Goal: Information Seeking & Learning: Learn about a topic

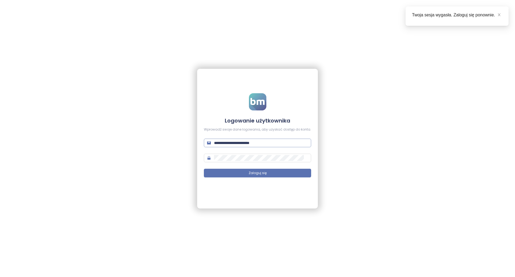
click at [259, 145] on input "**********" at bounding box center [261, 143] width 94 height 6
click at [259, 146] on span "**********" at bounding box center [257, 142] width 107 height 9
paste input "text"
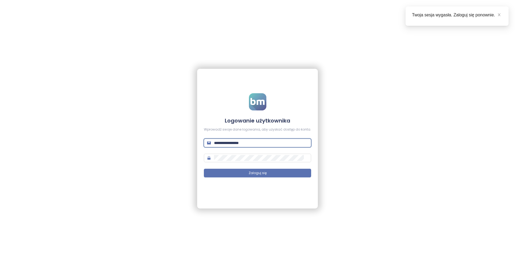
type input "**********"
click at [331, 236] on div "**********" at bounding box center [257, 138] width 515 height 277
click at [344, 271] on div "**********" at bounding box center [257, 138] width 515 height 277
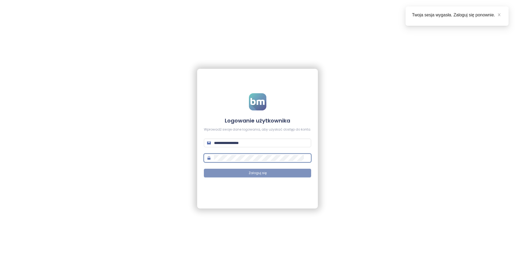
click at [262, 171] on span "Zaloguj się" at bounding box center [258, 172] width 18 height 5
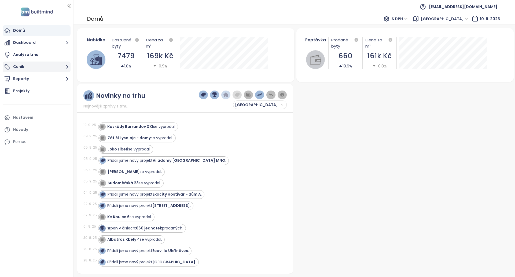
click at [35, 68] on button "Ceník" at bounding box center [37, 66] width 68 height 11
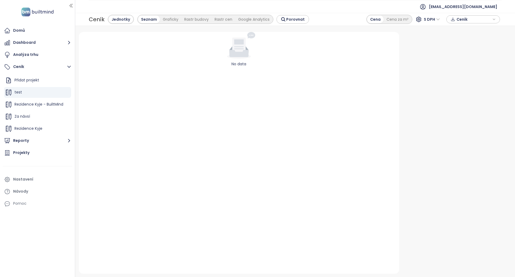
drag, startPoint x: 72, startPoint y: 104, endPoint x: 75, endPoint y: 105, distance: 3.0
click at [75, 105] on div at bounding box center [75, 138] width 3 height 277
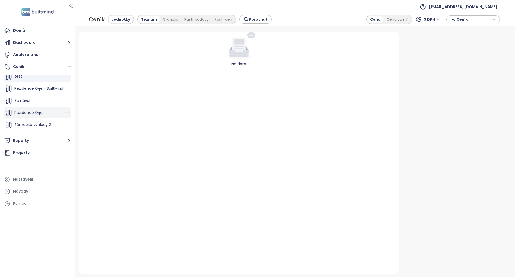
scroll to position [24, 0]
click at [39, 107] on span "Rezidence Kyje" at bounding box center [28, 103] width 28 height 5
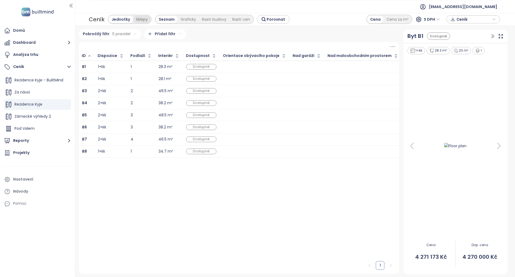
click at [144, 20] on div "Sklepy" at bounding box center [142, 20] width 18 height 8
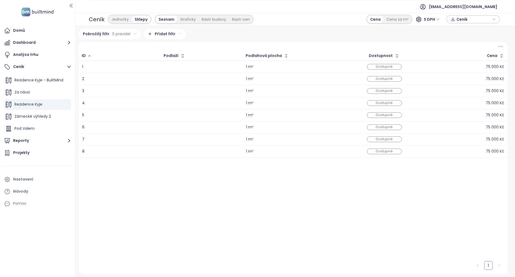
drag, startPoint x: 170, startPoint y: 76, endPoint x: 233, endPoint y: 80, distance: 64.0
click at [184, 56] on icon "button" at bounding box center [182, 55] width 5 height 5
click at [181, 56] on icon "button" at bounding box center [182, 55] width 2 height 1
click at [182, 57] on icon "button" at bounding box center [182, 56] width 4 height 6
drag, startPoint x: 238, startPoint y: 88, endPoint x: 353, endPoint y: 122, distance: 120.0
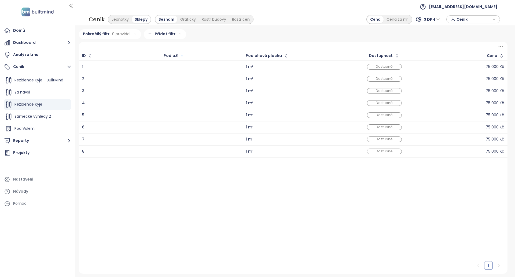
click at [504, 45] on icon at bounding box center [500, 46] width 7 height 7
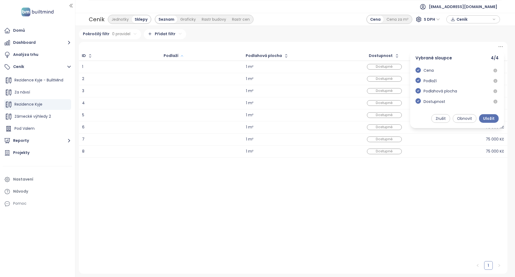
click at [504, 45] on icon at bounding box center [500, 46] width 7 height 7
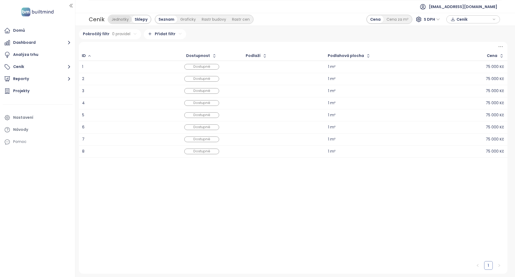
click at [126, 21] on div "Jednotky" at bounding box center [120, 20] width 23 height 8
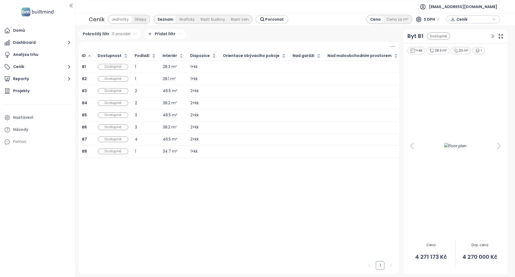
click at [135, 20] on div "Sklepy" at bounding box center [141, 20] width 18 height 8
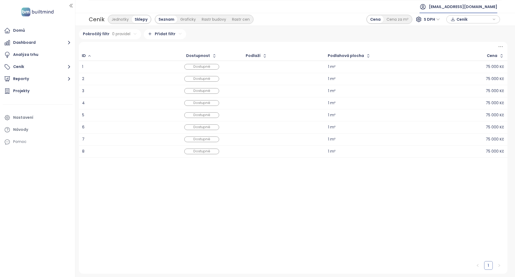
click at [478, 3] on span "nestera@nestera.cz" at bounding box center [463, 6] width 68 height 13
click at [469, 21] on span "Odhlásit se" at bounding box center [465, 21] width 21 height 5
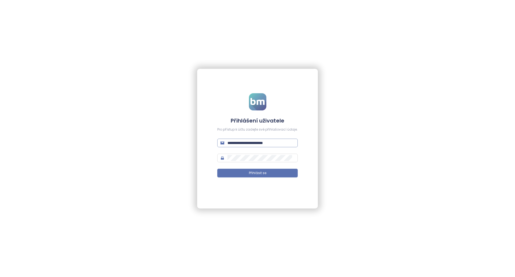
click at [276, 145] on input "**********" at bounding box center [261, 143] width 67 height 6
paste input "text"
type input "**********"
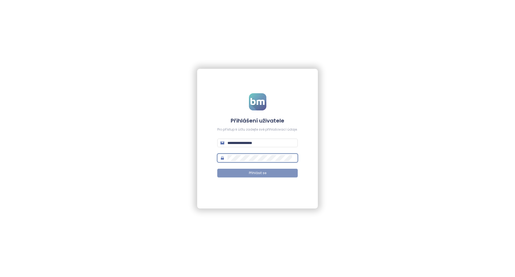
click at [267, 172] on button "Přihlásit se" at bounding box center [257, 172] width 80 height 9
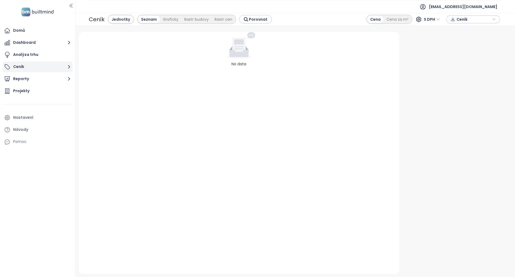
click at [41, 66] on button "Ceník" at bounding box center [38, 66] width 70 height 11
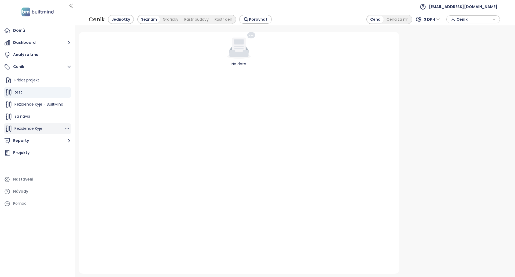
click at [33, 124] on div "Rezidence Kyje" at bounding box center [37, 128] width 67 height 11
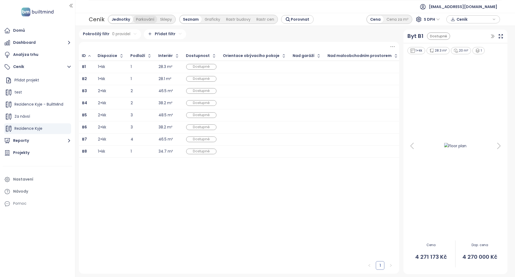
click at [142, 21] on div "Parkování" at bounding box center [145, 20] width 24 height 8
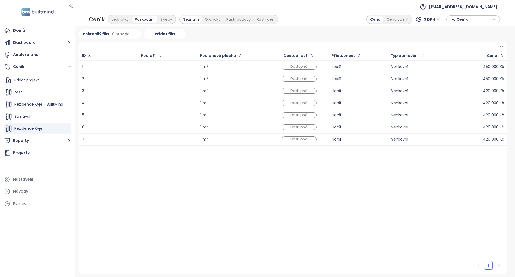
drag, startPoint x: 395, startPoint y: 72, endPoint x: 364, endPoint y: 184, distance: 115.9
click at [126, 21] on div "Jednotky" at bounding box center [120, 20] width 23 height 8
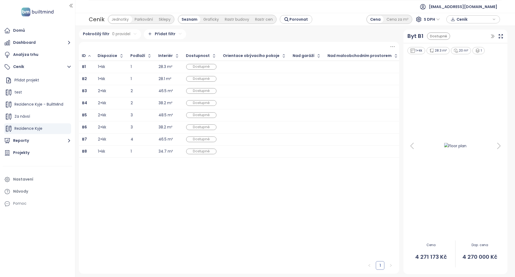
click at [163, 17] on div "Sklepy" at bounding box center [165, 20] width 18 height 8
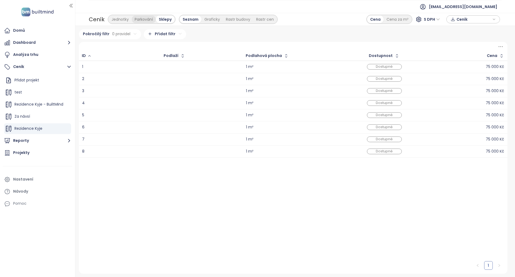
click at [145, 20] on div "Parkování" at bounding box center [144, 20] width 24 height 8
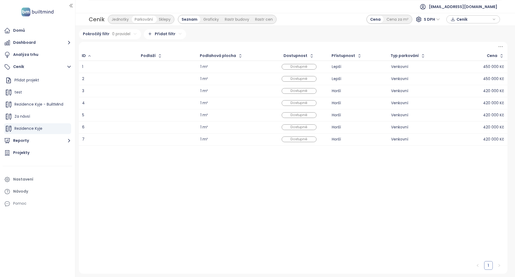
click at [169, 19] on div "Sklepy" at bounding box center [165, 20] width 18 height 8
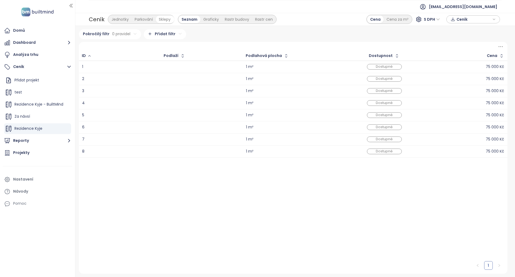
click at [143, 19] on div "Parkování" at bounding box center [144, 20] width 24 height 8
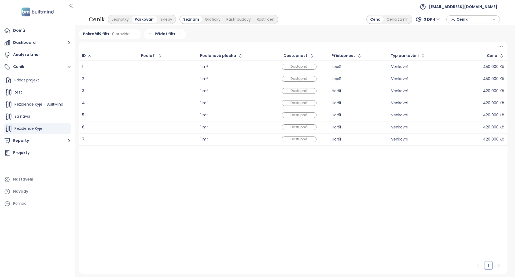
drag, startPoint x: 226, startPoint y: 135, endPoint x: 388, endPoint y: 89, distance: 168.7
click at [486, 9] on span "nestera@nestera.cz" at bounding box center [463, 6] width 68 height 13
click at [241, 24] on div "Jednotky Parkování Sklepy Seznam Graficky Rastr budovy Rastr cen" at bounding box center [193, 19] width 170 height 10
click at [171, 19] on div "Sklepy" at bounding box center [166, 20] width 18 height 8
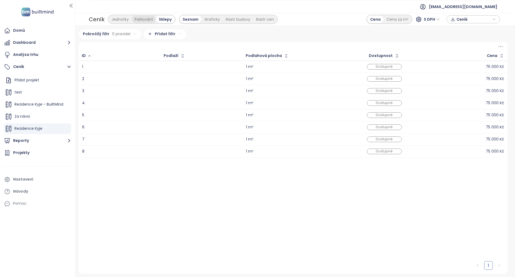
click at [141, 18] on div "Parkování" at bounding box center [144, 20] width 24 height 8
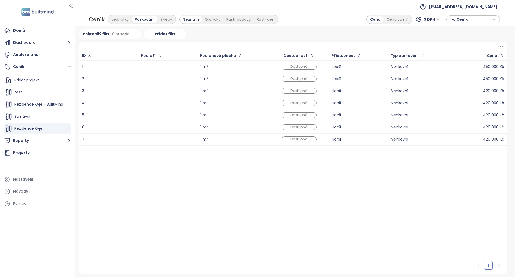
click at [502, 49] on icon at bounding box center [500, 46] width 7 height 7
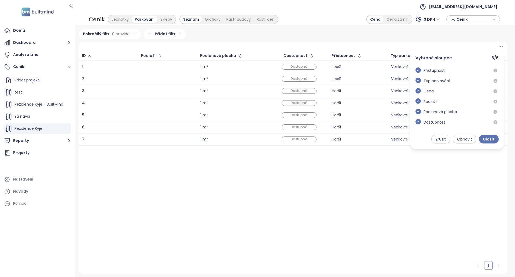
click at [502, 46] on icon at bounding box center [500, 46] width 7 height 7
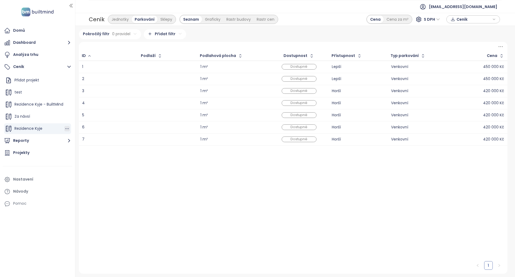
click at [64, 128] on icon "button" at bounding box center [66, 128] width 5 height 5
click at [505, 43] on div at bounding box center [293, 46] width 429 height 9
click at [501, 47] on icon at bounding box center [500, 46] width 7 height 7
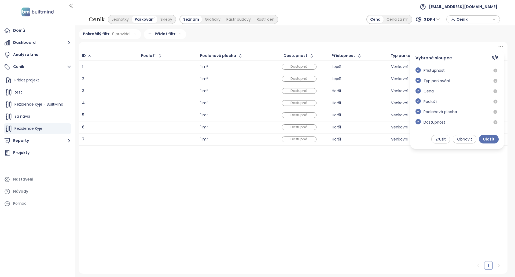
drag, startPoint x: 434, startPoint y: 184, endPoint x: 384, endPoint y: 136, distance: 69.1
click at [433, 183] on div "1" at bounding box center [293, 209] width 429 height 128
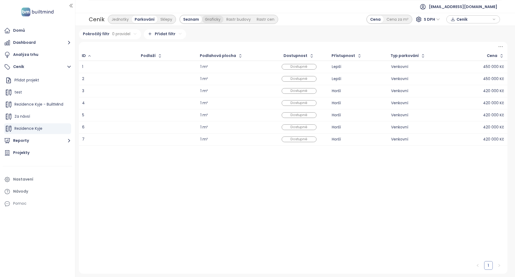
click at [209, 22] on div "Graficky" at bounding box center [212, 20] width 21 height 8
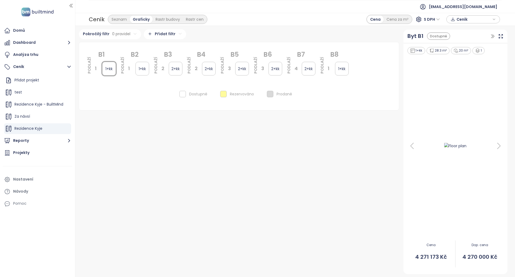
click at [144, 66] on div "1+kk" at bounding box center [142, 69] width 14 height 14
click at [180, 68] on div "2+kk" at bounding box center [176, 69] width 14 height 14
click at [207, 69] on div "2+kk" at bounding box center [209, 69] width 14 height 14
click at [239, 68] on div "2+kk" at bounding box center [242, 69] width 14 height 14
click at [113, 69] on div "1+kk" at bounding box center [109, 69] width 14 height 14
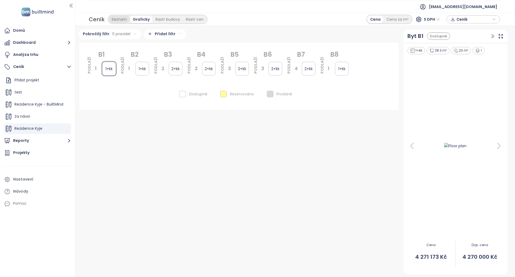
click at [116, 22] on div "Seznam" at bounding box center [119, 20] width 21 height 8
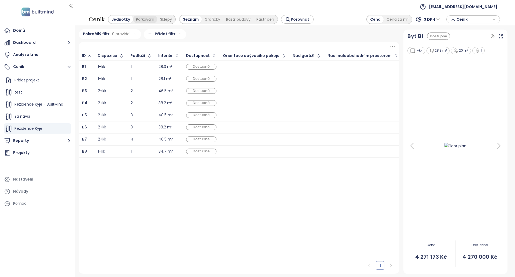
click at [143, 19] on div "Parkování" at bounding box center [145, 20] width 24 height 8
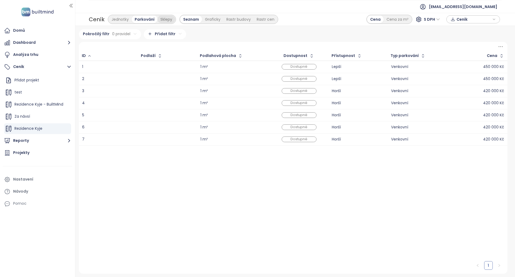
drag, startPoint x: 166, startPoint y: 19, endPoint x: 160, endPoint y: 20, distance: 6.4
click at [166, 20] on div "Sklepy" at bounding box center [166, 20] width 18 height 8
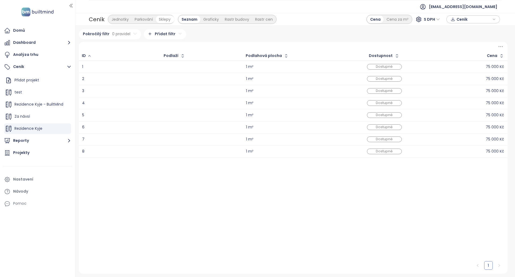
click at [134, 21] on div "Parkování" at bounding box center [144, 20] width 24 height 8
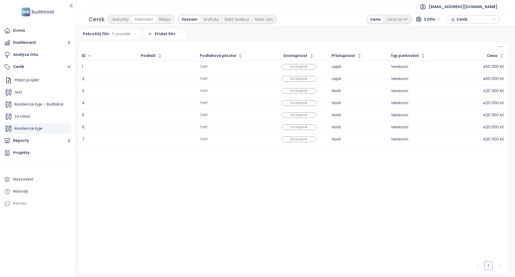
click at [208, 21] on div "Graficky" at bounding box center [210, 20] width 21 height 8
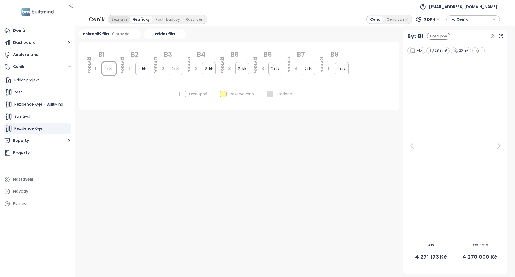
click at [121, 21] on div "Seznam" at bounding box center [119, 20] width 21 height 8
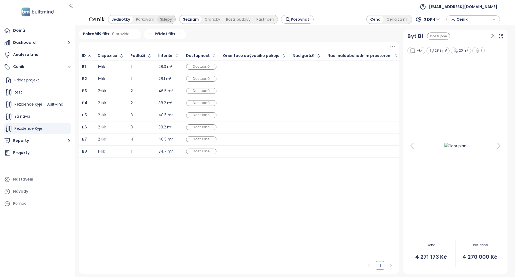
click at [160, 19] on div "Sklepy" at bounding box center [166, 20] width 18 height 8
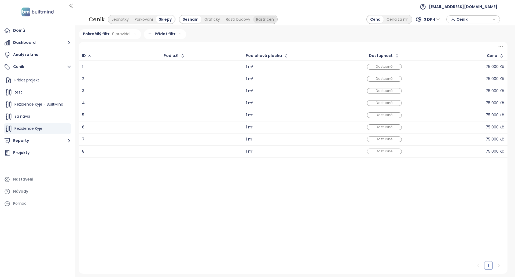
click at [202, 20] on div "Graficky" at bounding box center [211, 20] width 21 height 8
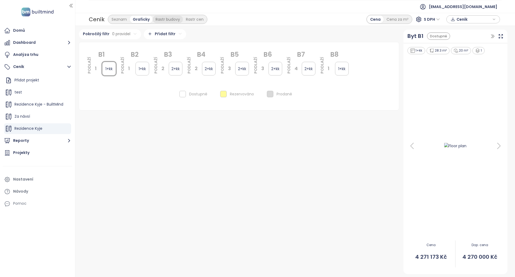
click at [158, 20] on div "Rastr budovy" at bounding box center [168, 20] width 30 height 8
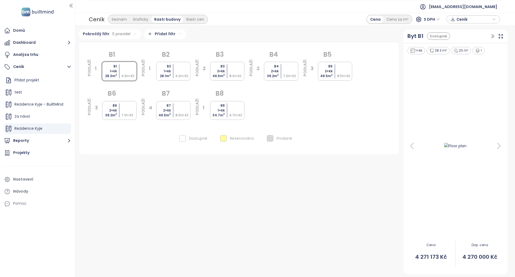
drag, startPoint x: 193, startPoint y: 23, endPoint x: 181, endPoint y: 24, distance: 12.9
click at [193, 23] on div "Seznam Graficky Rastr budovy Rastr cen" at bounding box center [158, 19] width 100 height 9
click at [185, 18] on div "Rastr cen" at bounding box center [196, 20] width 24 height 8
click at [116, 18] on div "Seznam" at bounding box center [119, 20] width 21 height 8
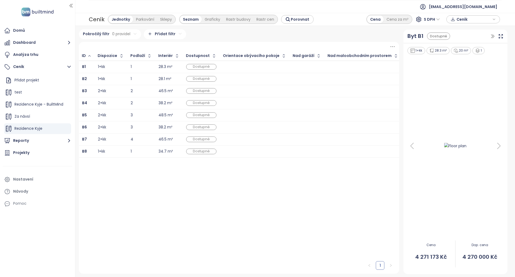
click at [145, 24] on div "Ceník Jednotky Parkování Sklepy Seznam Graficky Rastr budovy Rastr cen Porovnat" at bounding box center [201, 19] width 225 height 11
click at [146, 22] on div "Parkování" at bounding box center [145, 20] width 24 height 8
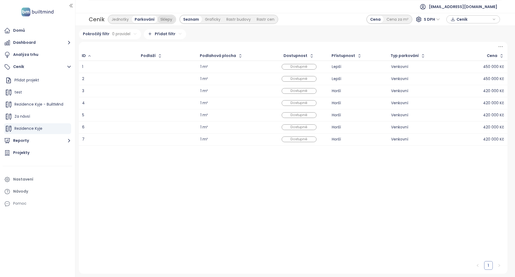
click at [163, 19] on div "Sklepy" at bounding box center [166, 20] width 18 height 8
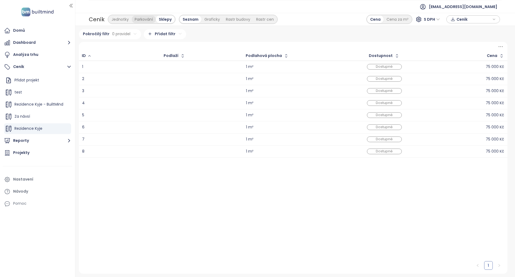
click at [139, 18] on div "Parkování" at bounding box center [144, 20] width 24 height 8
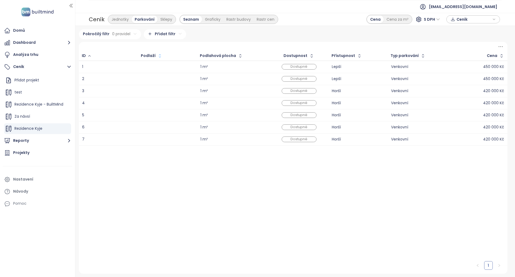
click at [159, 55] on icon "button" at bounding box center [159, 55] width 5 height 5
click at [159, 56] on icon "button" at bounding box center [159, 55] width 2 height 1
click at [150, 60] on th "Podlaží" at bounding box center [167, 55] width 59 height 9
click at [153, 65] on div at bounding box center [167, 67] width 52 height 6
click at [503, 50] on div at bounding box center [293, 46] width 429 height 9
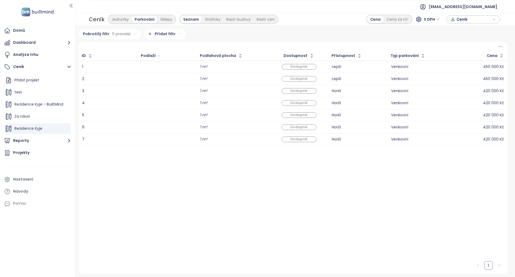
click at [502, 48] on icon at bounding box center [500, 46] width 7 height 7
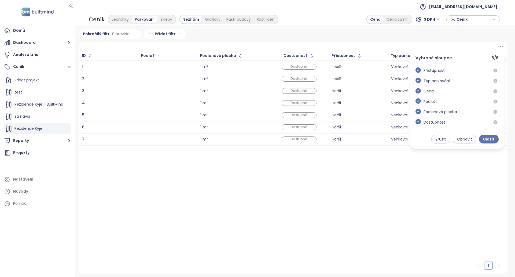
click at [307, 39] on div "Pokročilý filtr 0 pravidel Přidat filtr Vybrané sloupce 6 / 6 Přístupnost Typ p…" at bounding box center [293, 151] width 429 height 244
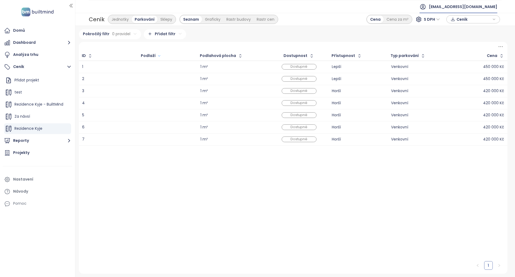
click at [469, 5] on span "nestera@nestera.cz" at bounding box center [463, 6] width 68 height 13
click at [468, 21] on span "Odhlásit se" at bounding box center [465, 21] width 21 height 5
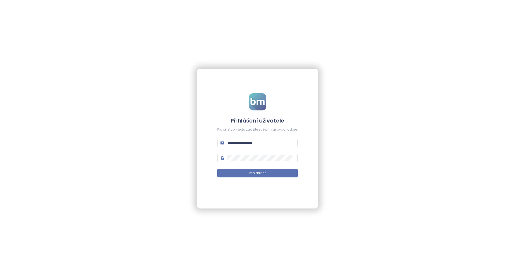
type input "**********"
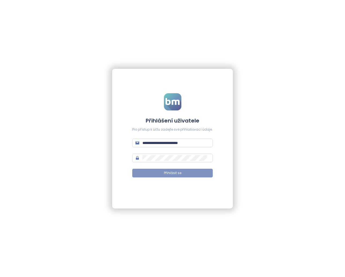
click at [189, 171] on button "Přihlásit se" at bounding box center [172, 172] width 80 height 9
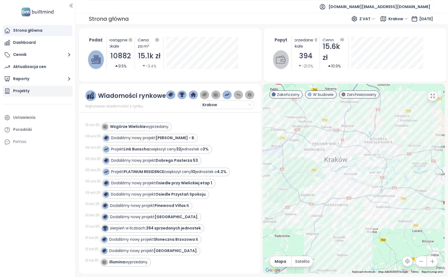
click at [30, 91] on div "Projekty" at bounding box center [38, 91] width 70 height 11
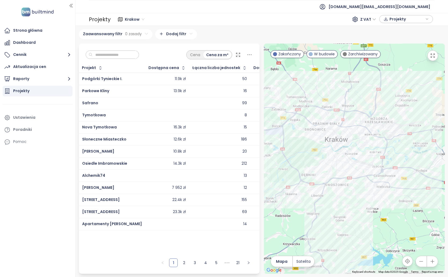
paste input "**********"
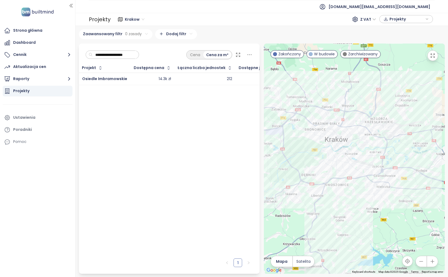
type input "**********"
click at [168, 79] on td "14.3k zł" at bounding box center [153, 79] width 44 height 12
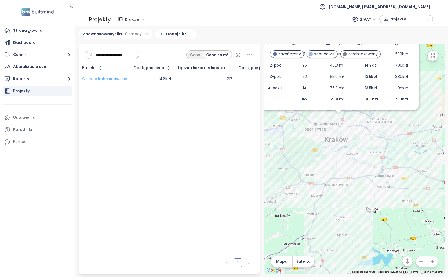
click at [108, 78] on span "Osiedle Imbramowskie" at bounding box center [104, 78] width 45 height 5
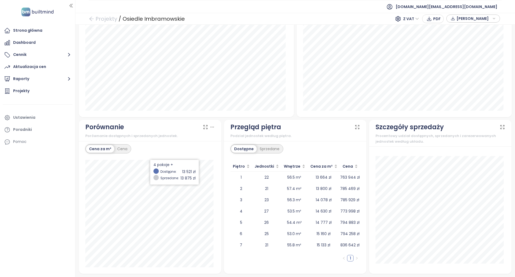
scroll to position [305, 0]
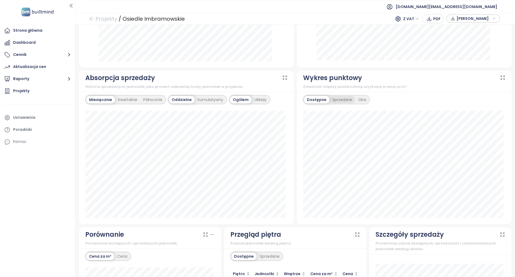
drag, startPoint x: 338, startPoint y: 92, endPoint x: 335, endPoint y: 98, distance: 7.1
click at [338, 92] on div "Dostępne Sprzedane Oba" at bounding box center [404, 158] width 215 height 133
click at [335, 98] on div "Sprzedane" at bounding box center [342, 100] width 26 height 8
click at [362, 101] on div "Oba" at bounding box center [362, 100] width 14 height 8
click at [318, 98] on div "Dostępne" at bounding box center [316, 100] width 24 height 8
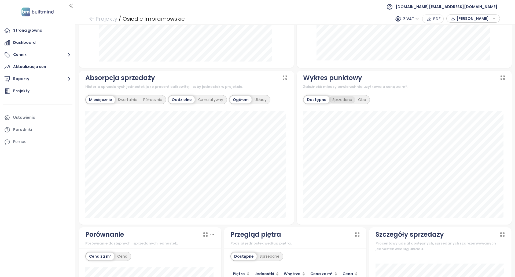
click at [339, 98] on div "Sprzedane" at bounding box center [342, 100] width 26 height 8
click at [359, 100] on div "Oba" at bounding box center [362, 100] width 14 height 8
click at [346, 98] on div "Sprzedane" at bounding box center [341, 100] width 26 height 8
click at [321, 102] on div "Dostępne" at bounding box center [316, 100] width 24 height 8
click at [364, 103] on div "Oba" at bounding box center [362, 100] width 14 height 8
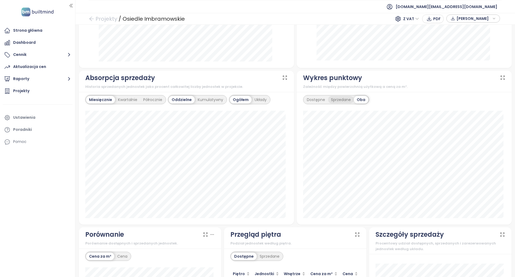
click at [338, 102] on div "Sprzedane" at bounding box center [341, 100] width 26 height 8
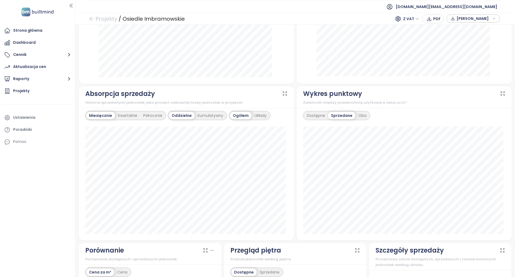
scroll to position [332, 0]
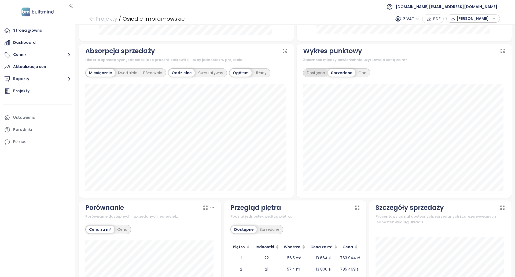
click at [312, 74] on div "Dostępne" at bounding box center [316, 73] width 24 height 8
click at [355, 72] on div "Oba" at bounding box center [362, 73] width 14 height 8
click at [345, 73] on div "Sprzedane" at bounding box center [341, 73] width 26 height 8
click at [358, 75] on div "Oba" at bounding box center [362, 73] width 14 height 8
click at [216, 72] on div "Kumulatywny" at bounding box center [210, 73] width 31 height 8
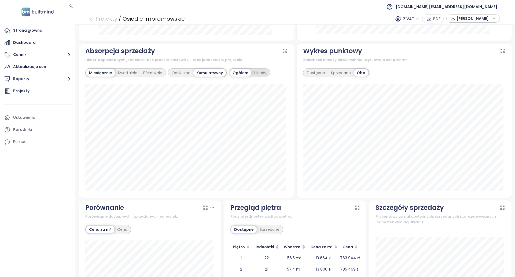
click at [258, 75] on div "Układy" at bounding box center [260, 73] width 18 height 8
click at [183, 70] on div "Oddzielne" at bounding box center [181, 73] width 25 height 8
click at [130, 75] on div "Kwartalnie" at bounding box center [127, 73] width 25 height 8
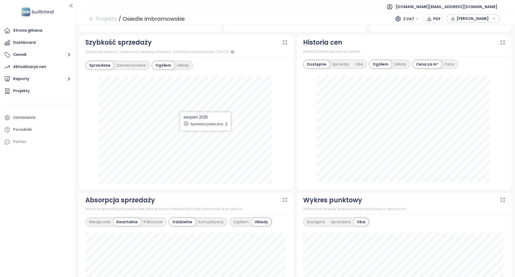
scroll to position [171, 0]
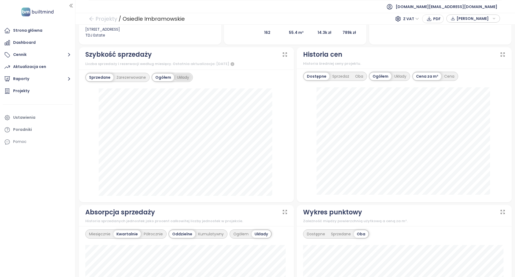
click at [189, 78] on div "Układy" at bounding box center [183, 78] width 18 height 8
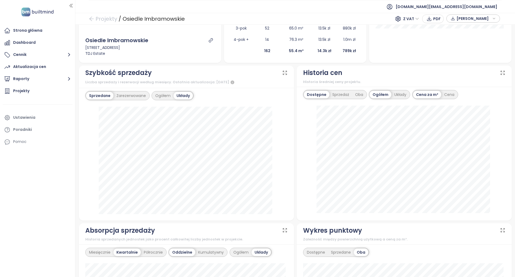
scroll to position [144, 0]
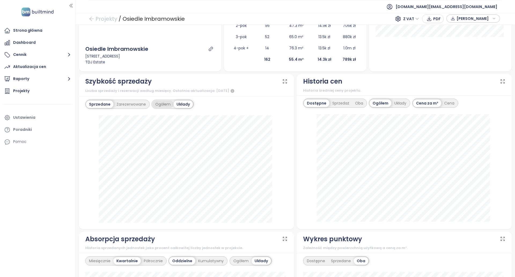
click at [155, 101] on div "Ogółem" at bounding box center [162, 104] width 21 height 8
click at [135, 103] on div "Zarezerwowane" at bounding box center [130, 104] width 35 height 8
click at [103, 100] on div "Sprzedane" at bounding box center [99, 104] width 26 height 8
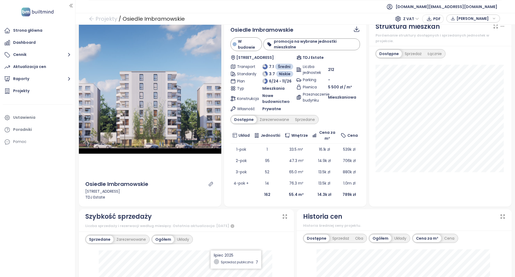
scroll to position [0, 0]
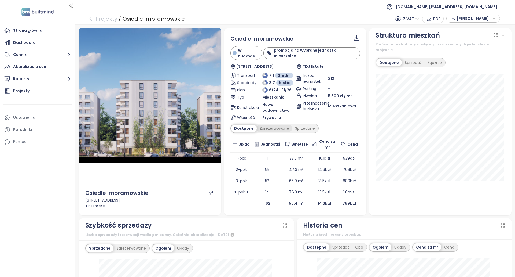
click at [266, 125] on div "Zarezerwowane" at bounding box center [274, 128] width 35 height 8
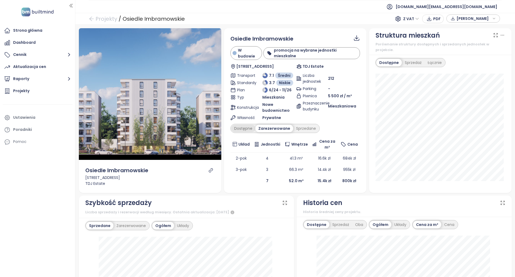
click at [243, 128] on div "Dostępne" at bounding box center [243, 128] width 24 height 8
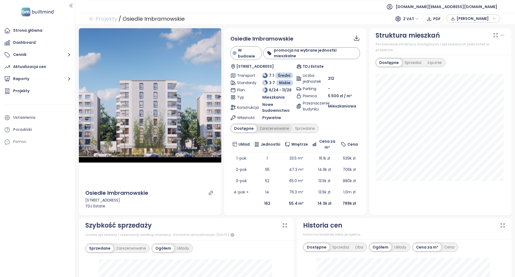
click at [277, 129] on div "Zarezerwowane" at bounding box center [274, 128] width 35 height 8
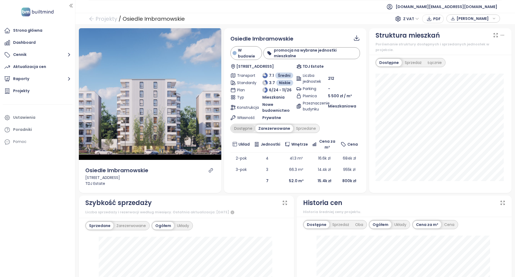
click at [242, 130] on div "Dostępne" at bounding box center [243, 128] width 24 height 8
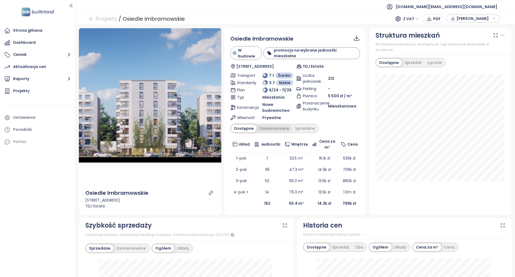
click at [266, 130] on div "Zarezerwowane" at bounding box center [274, 128] width 35 height 8
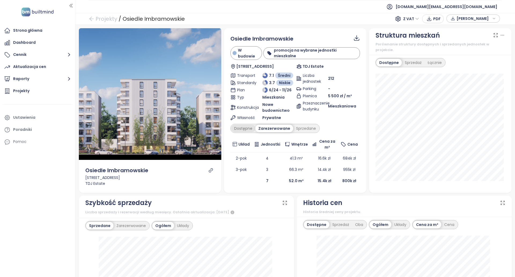
click at [239, 130] on div "Dostępne" at bounding box center [243, 128] width 24 height 8
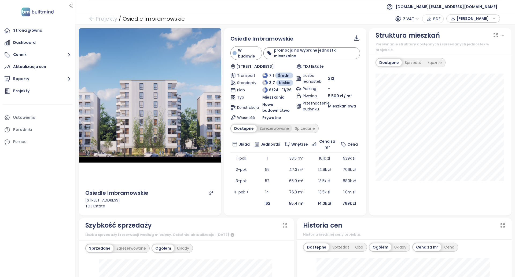
click at [265, 129] on div "Zarezerwowane" at bounding box center [274, 128] width 35 height 8
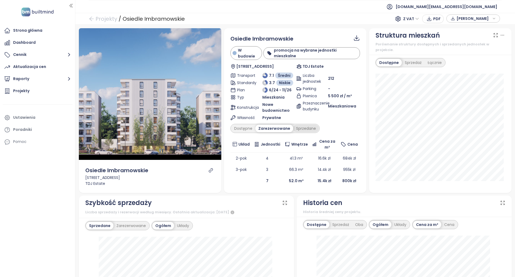
click at [314, 130] on div "Sprzedane" at bounding box center [306, 128] width 26 height 8
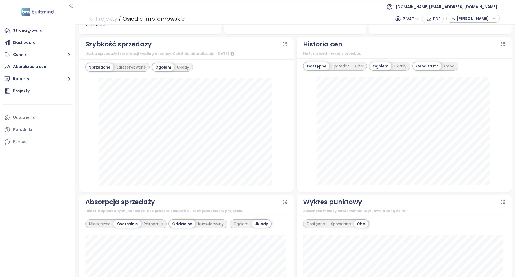
scroll to position [159, 0]
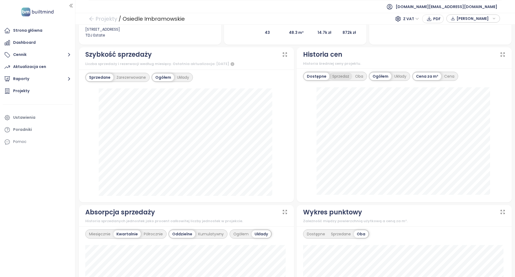
click at [331, 79] on div "Sprzedaż" at bounding box center [340, 76] width 23 height 8
click at [355, 77] on div "Oba" at bounding box center [360, 76] width 14 height 8
click at [449, 80] on div "Cena" at bounding box center [449, 76] width 16 height 8
click at [311, 78] on div "Dostępne" at bounding box center [316, 76] width 24 height 8
click at [341, 76] on div "Sprzedaż" at bounding box center [340, 76] width 23 height 8
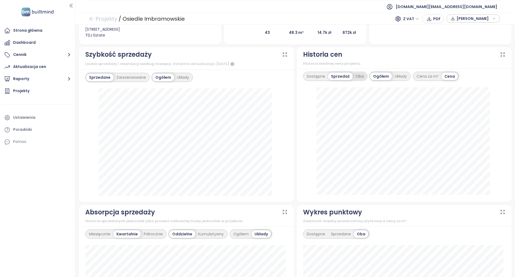
click at [357, 78] on div "Oba" at bounding box center [360, 76] width 14 height 8
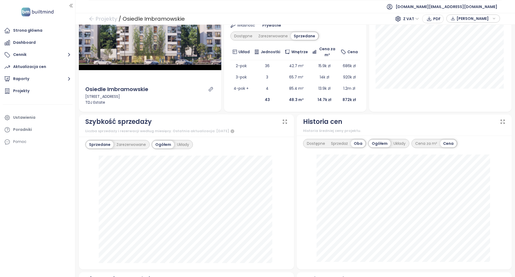
scroll to position [79, 0]
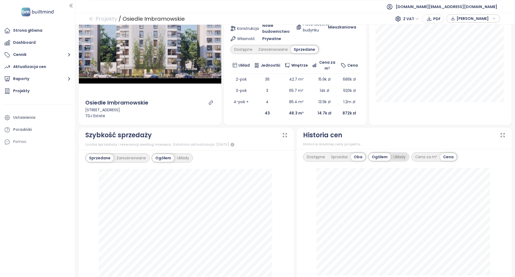
click at [391, 156] on div "Układy" at bounding box center [400, 157] width 18 height 8
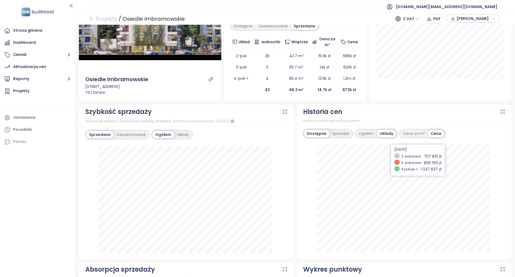
scroll to position [106, 0]
